Goal: Task Accomplishment & Management: Manage account settings

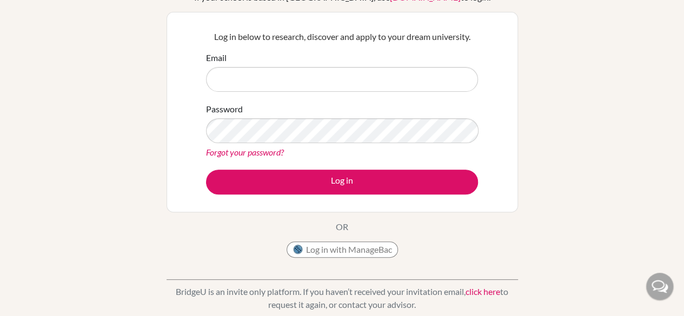
click at [264, 153] on link "Forgot your password?" at bounding box center [245, 152] width 78 height 10
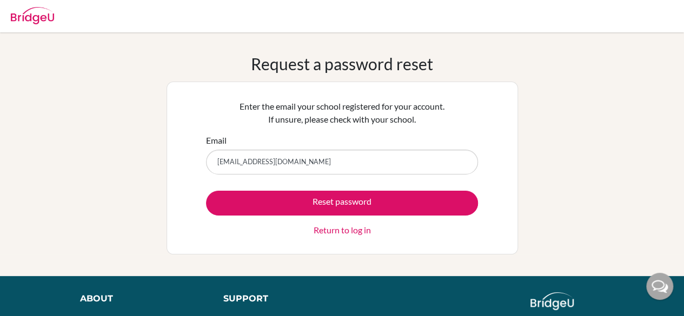
click at [280, 163] on input "bhavyakaushik@sanctmaria.co.in" at bounding box center [342, 162] width 272 height 25
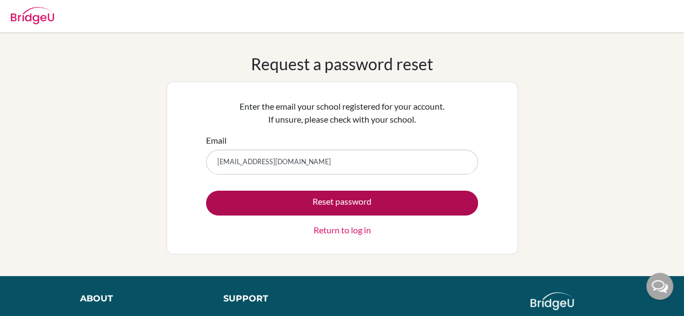
type input "bhavyakaushik@sanctamaria.co.in"
click at [315, 210] on button "Reset password" at bounding box center [342, 203] width 272 height 25
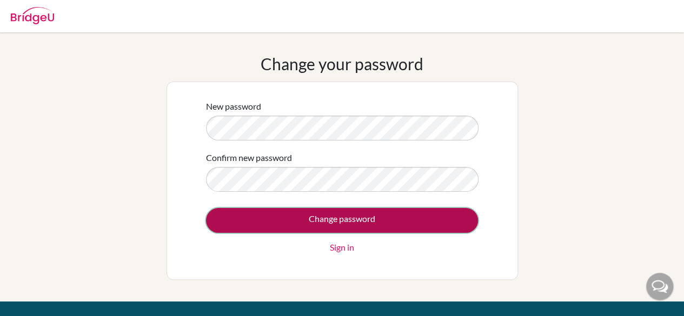
click at [338, 210] on input "Change password" at bounding box center [342, 220] width 272 height 25
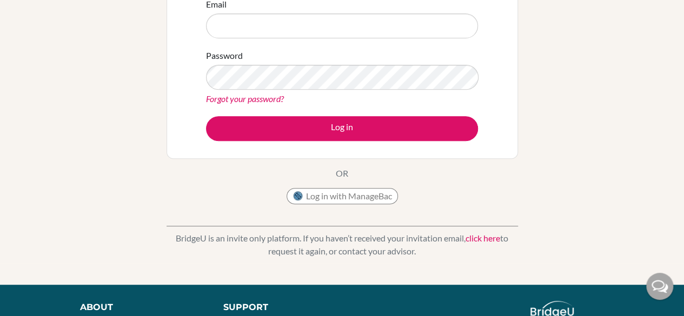
scroll to position [174, 0]
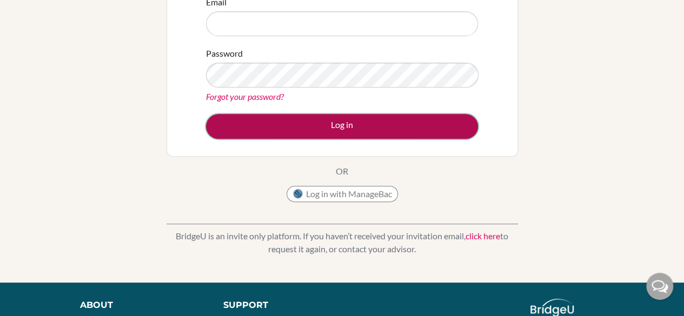
click at [356, 125] on button "Log in" at bounding box center [342, 126] width 272 height 25
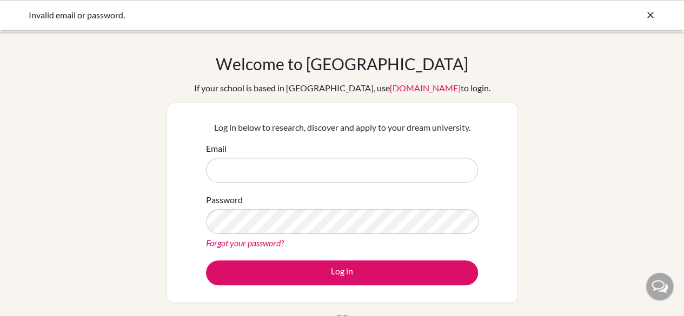
click at [326, 164] on input "Email" at bounding box center [342, 170] width 272 height 25
type input "[EMAIL_ADDRESS][DOMAIN_NAME]"
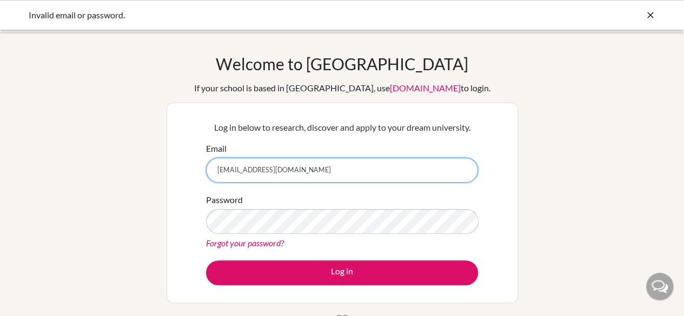
click at [234, 177] on input "[EMAIL_ADDRESS][DOMAIN_NAME]" at bounding box center [342, 170] width 272 height 25
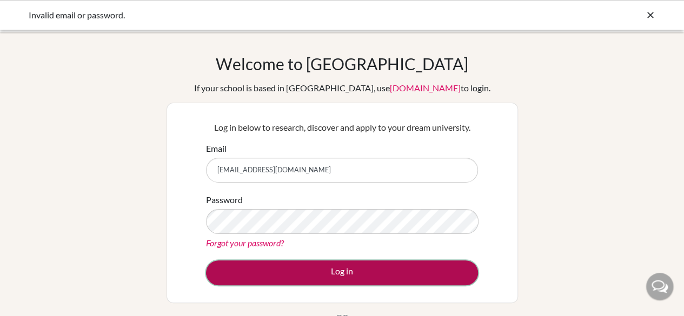
click at [304, 266] on button "Log in" at bounding box center [342, 272] width 272 height 25
